Goal: Task Accomplishment & Management: Manage account settings

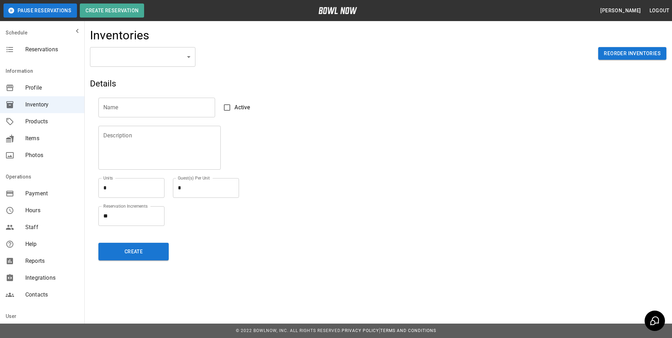
click at [570, 73] on div "​ ​ Reorder Inventories" at bounding box center [378, 62] width 576 height 31
click at [36, 90] on span "Profile" at bounding box center [51, 88] width 53 height 8
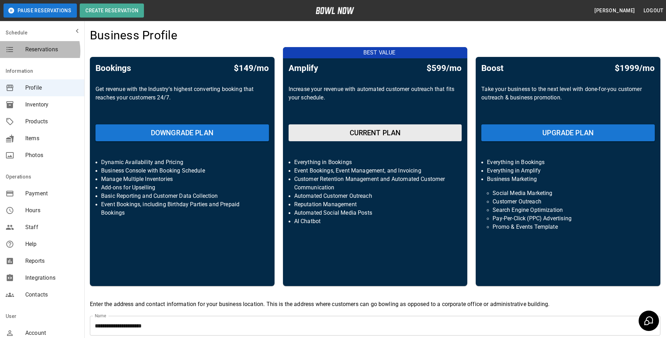
click at [32, 51] on span "Reservations" at bounding box center [51, 49] width 53 height 8
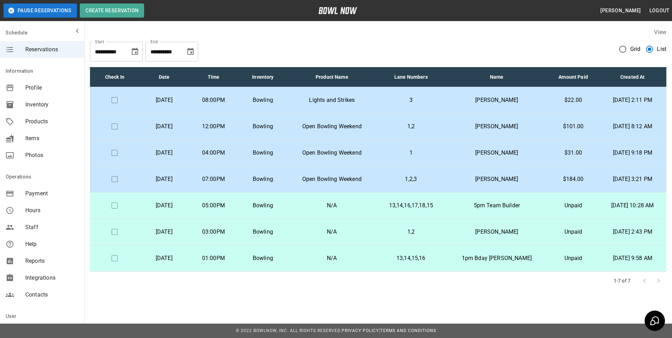
click at [321, 230] on p "N/A" at bounding box center [331, 232] width 77 height 8
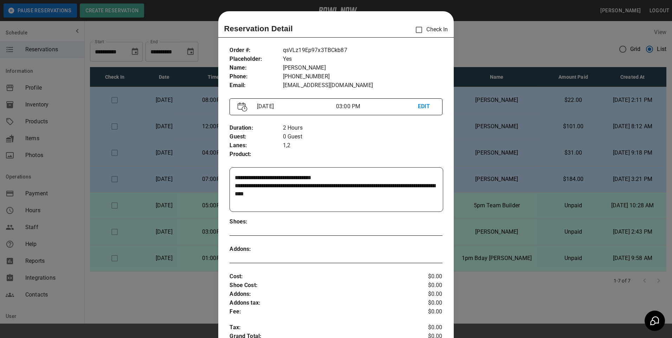
scroll to position [11, 0]
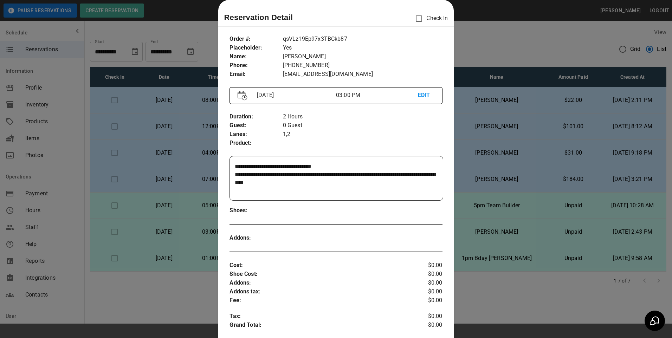
click at [178, 293] on div at bounding box center [336, 169] width 672 height 338
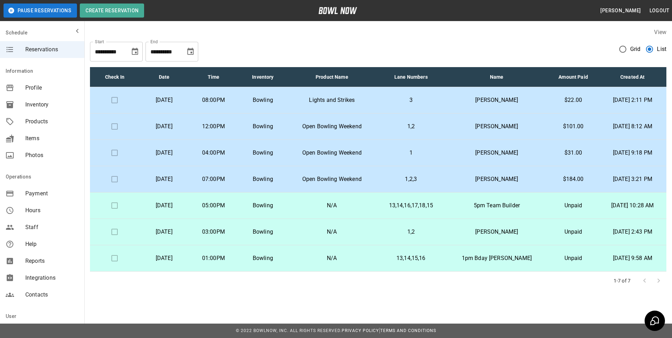
click at [327, 264] on td "N/A" at bounding box center [331, 258] width 89 height 26
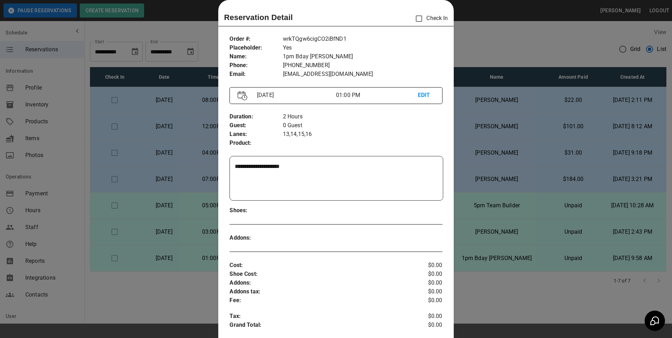
click at [160, 282] on div at bounding box center [336, 169] width 672 height 338
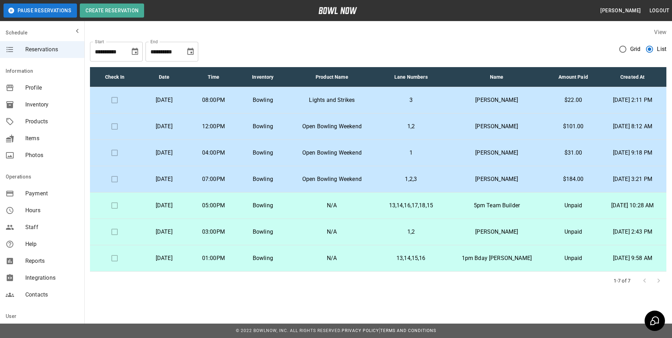
click at [282, 208] on p "Bowling" at bounding box center [263, 205] width 38 height 8
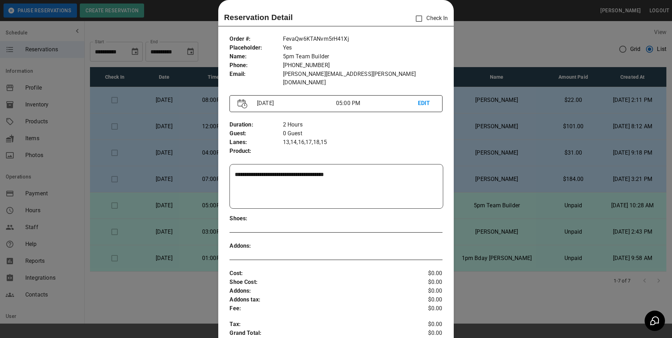
click at [138, 291] on div at bounding box center [336, 169] width 672 height 338
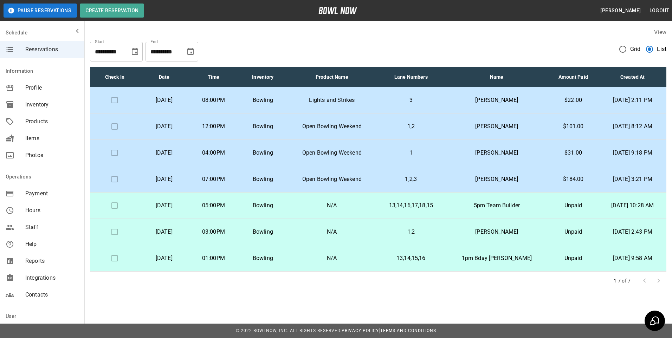
click at [344, 235] on p "N/A" at bounding box center [331, 232] width 77 height 8
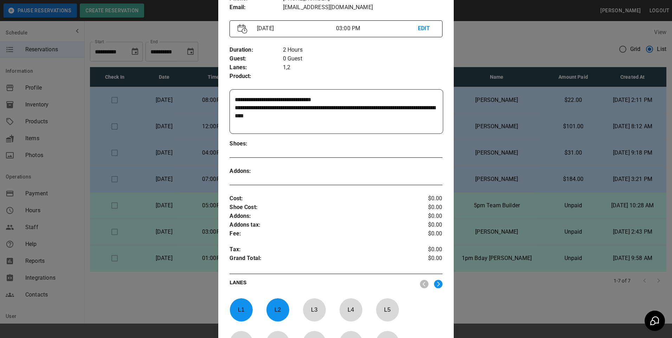
scroll to position [78, 0]
click at [145, 319] on div at bounding box center [336, 169] width 672 height 338
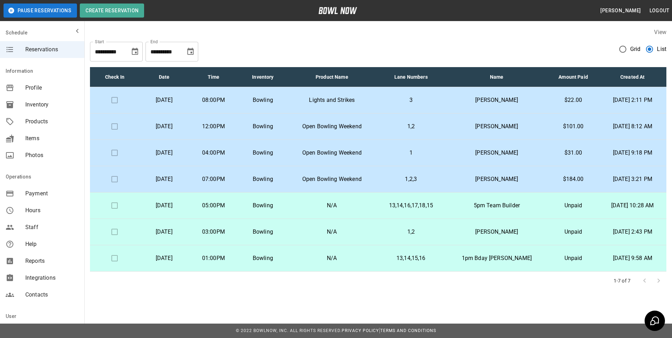
click at [230, 264] on td "01:00PM" at bounding box center [214, 258] width 50 height 26
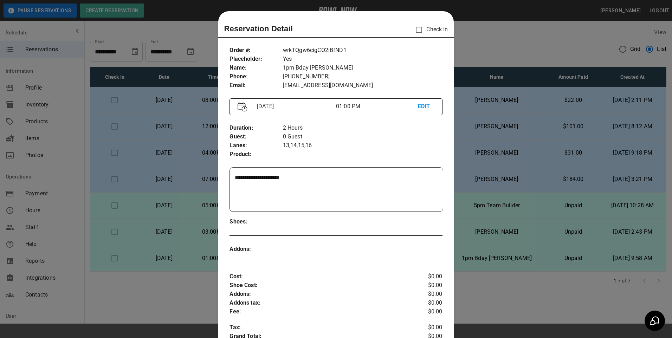
scroll to position [11, 0]
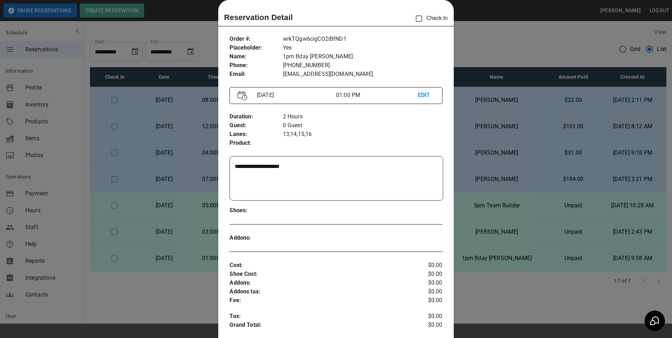
click at [153, 299] on div at bounding box center [336, 169] width 672 height 338
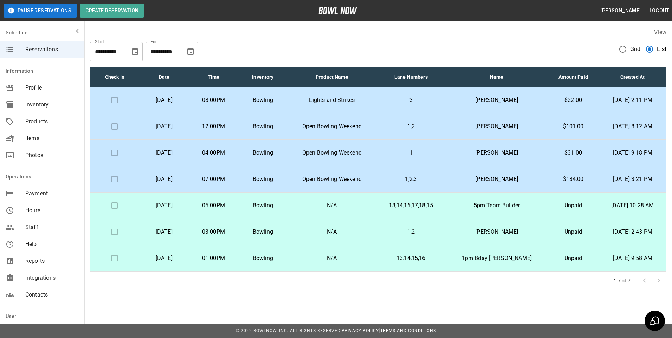
click at [238, 227] on td "03:00PM" at bounding box center [214, 232] width 50 height 26
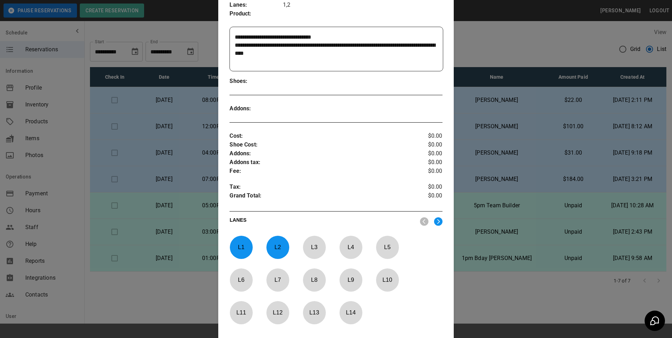
scroll to position [105, 0]
